Goal: Task Accomplishment & Management: Complete application form

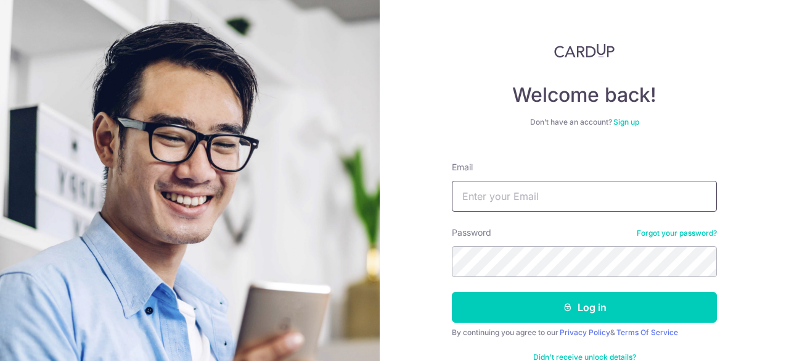
click at [471, 187] on input "Email" at bounding box center [584, 196] width 265 height 31
click at [496, 194] on input "jiawei112@gmail.com" at bounding box center [584, 196] width 265 height 31
drag, startPoint x: 499, startPoint y: 197, endPoint x: 434, endPoint y: 199, distance: 64.8
click at [434, 199] on div "Welcome back! Don’t have an account? Sign up Email jiawei112@gmail.com Password…" at bounding box center [584, 180] width 409 height 361
click at [525, 194] on input "jiawei112@gmail.com" at bounding box center [584, 196] width 265 height 31
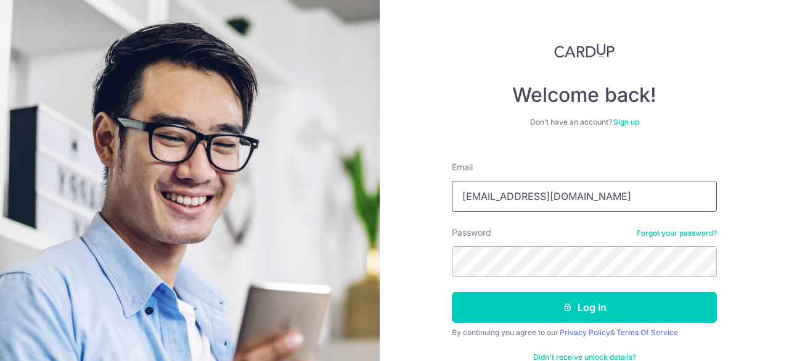
drag, startPoint x: 496, startPoint y: 195, endPoint x: 451, endPoint y: 198, distance: 44.5
click at [464, 198] on input "jiawei112@gmail.com" at bounding box center [584, 196] width 265 height 31
click at [504, 197] on input "jiawei112@gmail.com" at bounding box center [584, 196] width 265 height 31
click at [498, 199] on input "jiawei112@gmail.com" at bounding box center [584, 196] width 265 height 31
drag, startPoint x: 473, startPoint y: 197, endPoint x: 454, endPoint y: 200, distance: 19.4
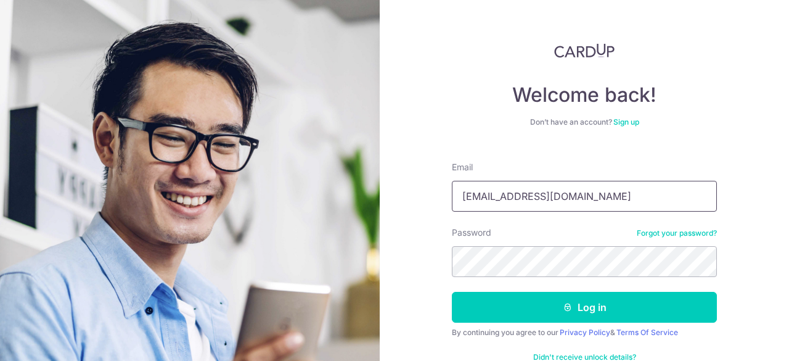
click at [473, 198] on input "jiawei112@gmail.com" at bounding box center [584, 196] width 265 height 31
click at [462, 195] on input "jiawei112@gmail.com" at bounding box center [584, 196] width 265 height 31
click at [509, 192] on input "jiawei112@gmail.com" at bounding box center [584, 196] width 265 height 31
type input "jiawei112@gmail.com"
click at [452, 292] on button "Log in" at bounding box center [584, 307] width 265 height 31
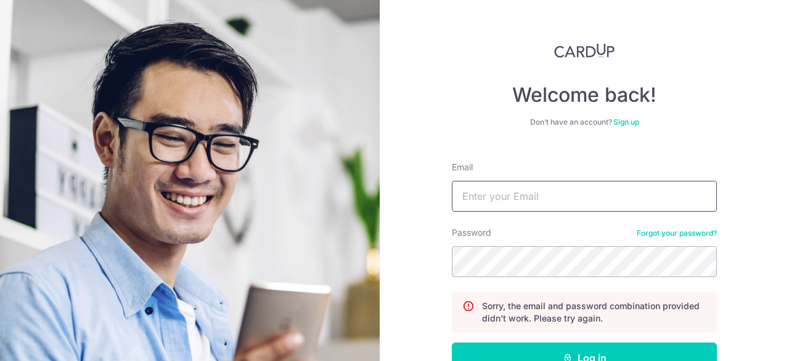
click at [555, 205] on input "Email" at bounding box center [584, 196] width 265 height 31
type input "J"
type input "1"
type input "chanjiawen112@gmail.com"
click at [452, 342] on button "Log in" at bounding box center [584, 357] width 265 height 31
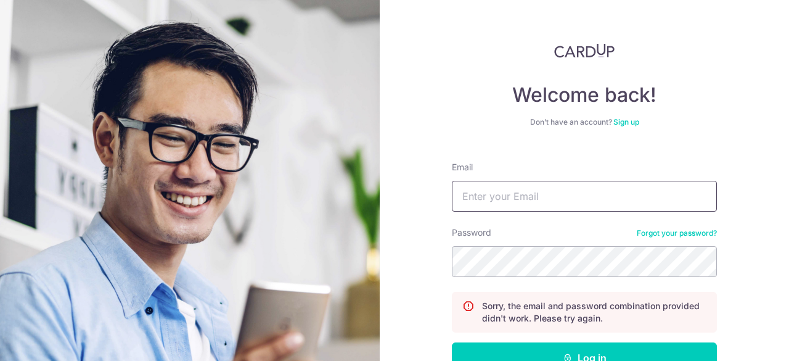
drag, startPoint x: 543, startPoint y: 192, endPoint x: 539, endPoint y: 198, distance: 6.7
click at [543, 192] on input "Email" at bounding box center [584, 196] width 265 height 31
type input "[EMAIL_ADDRESS][DOMAIN_NAME]"
click at [452, 342] on button "Log in" at bounding box center [584, 357] width 265 height 31
click at [525, 199] on input "Email" at bounding box center [584, 196] width 265 height 31
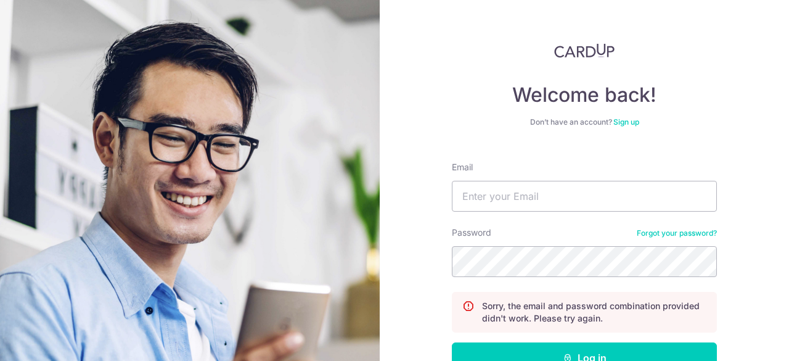
click at [527, 152] on form "Email Password Forgot your password? Sorry, the email and password combination …" at bounding box center [584, 290] width 265 height 276
click at [541, 205] on input "Email" at bounding box center [584, 196] width 265 height 31
type input "[EMAIL_ADDRESS][DOMAIN_NAME]"
click at [452, 342] on button "Log in" at bounding box center [584, 357] width 265 height 31
drag, startPoint x: 488, startPoint y: 155, endPoint x: 489, endPoint y: 170, distance: 14.2
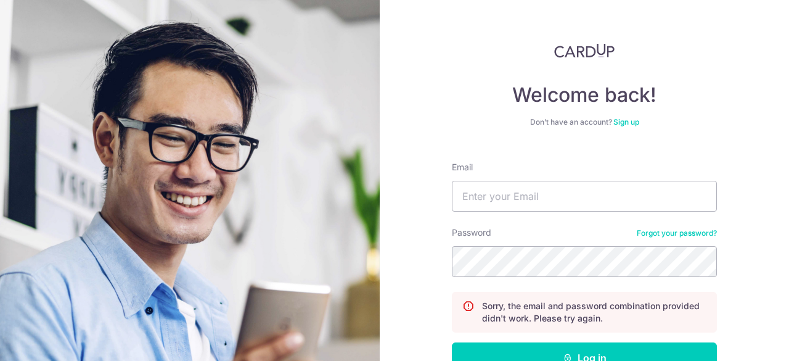
click at [489, 155] on form "Email Password Forgot your password? Sorry, the email and password combination …" at bounding box center [584, 290] width 265 height 276
click at [504, 201] on input "Email" at bounding box center [584, 196] width 265 height 31
click at [483, 159] on form "Email Password Forgot your password? Sorry, the email and password combination …" at bounding box center [584, 290] width 265 height 276
click at [493, 192] on input "Email" at bounding box center [584, 196] width 265 height 31
type input "chanjiawei112@gmail.com"
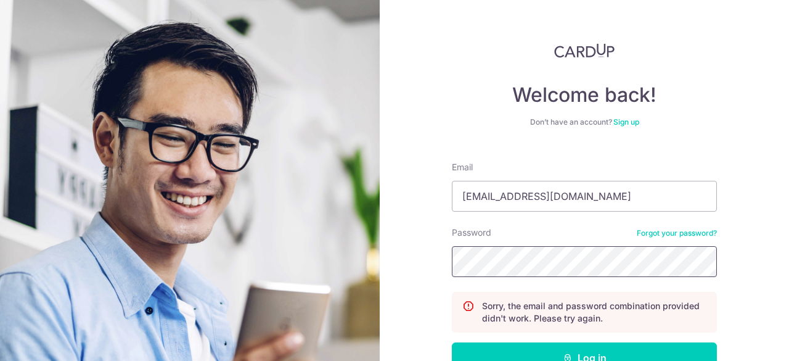
click at [452, 342] on button "Log in" at bounding box center [584, 357] width 265 height 31
click at [467, 107] on div "Welcome back! Don’t have an account? Sign up Email Password Forgot your passwor…" at bounding box center [584, 235] width 265 height 384
click at [512, 191] on input "Email" at bounding box center [584, 196] width 265 height 31
type input "chanjiawen112@gmail.com"
click at [452, 342] on button "Log in" at bounding box center [584, 357] width 265 height 31
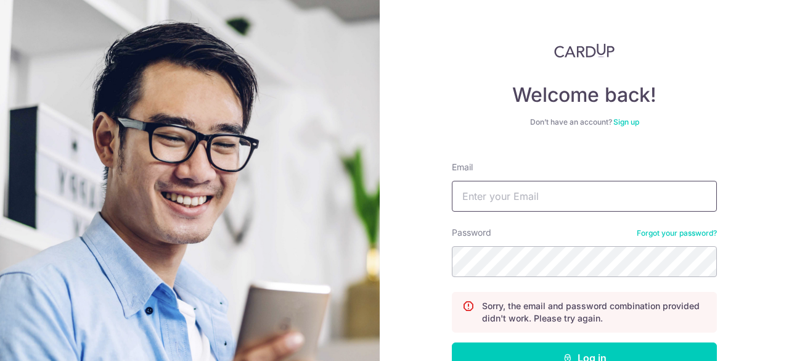
drag, startPoint x: 0, startPoint y: 0, endPoint x: 515, endPoint y: 189, distance: 549.1
click at [515, 189] on input "Email" at bounding box center [584, 196] width 265 height 31
type input "chanjiawei112@gmail.com"
click at [452, 342] on button "Log in" at bounding box center [584, 357] width 265 height 31
drag, startPoint x: 0, startPoint y: 0, endPoint x: 515, endPoint y: 189, distance: 549.1
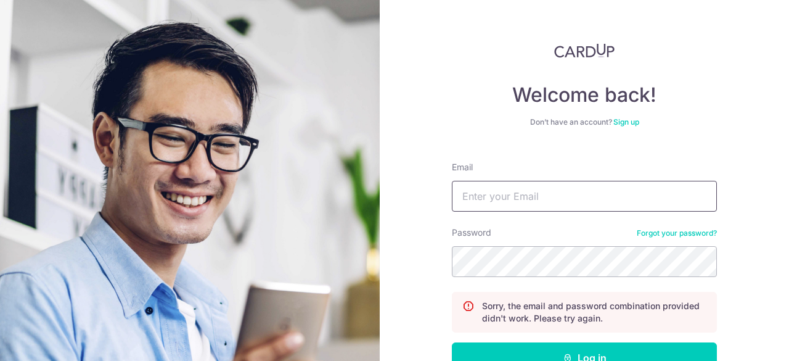
click at [515, 189] on input "Email" at bounding box center [584, 196] width 265 height 31
type input "chanjiawei112@gmail.com"
click at [452, 342] on button "Log in" at bounding box center [584, 357] width 265 height 31
